Goal: Find specific page/section: Find specific page/section

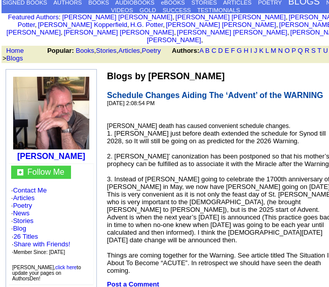
scroll to position [101, 0]
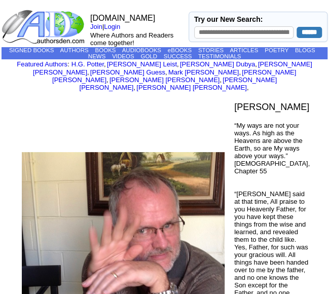
scroll to position [304, 0]
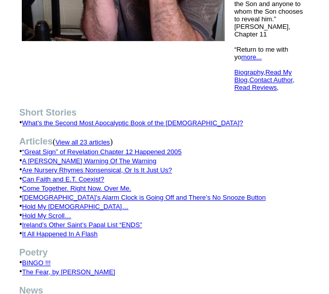
click at [110, 138] on font "View all 23 articles" at bounding box center [82, 142] width 54 height 8
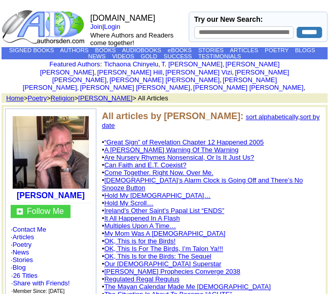
click at [294, 113] on link "sort by date" at bounding box center [211, 121] width 218 height 16
